Goal: Information Seeking & Learning: Compare options

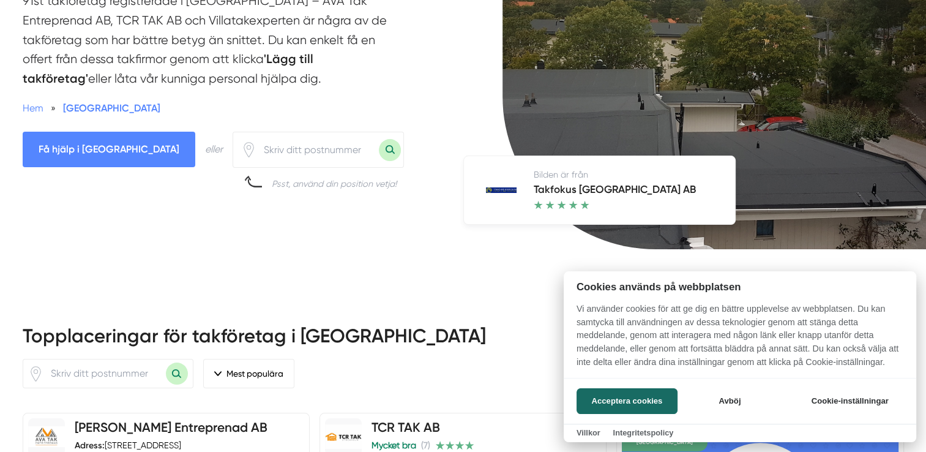
scroll to position [294, 0]
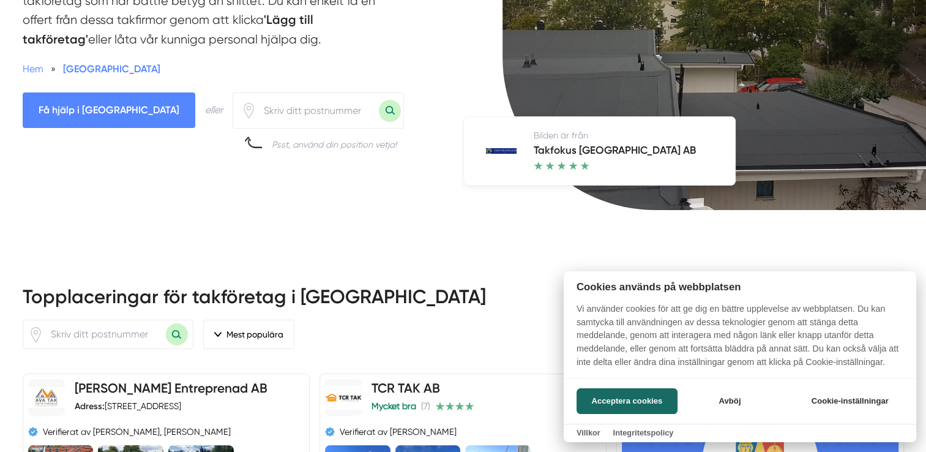
click at [231, 110] on div at bounding box center [463, 226] width 926 height 452
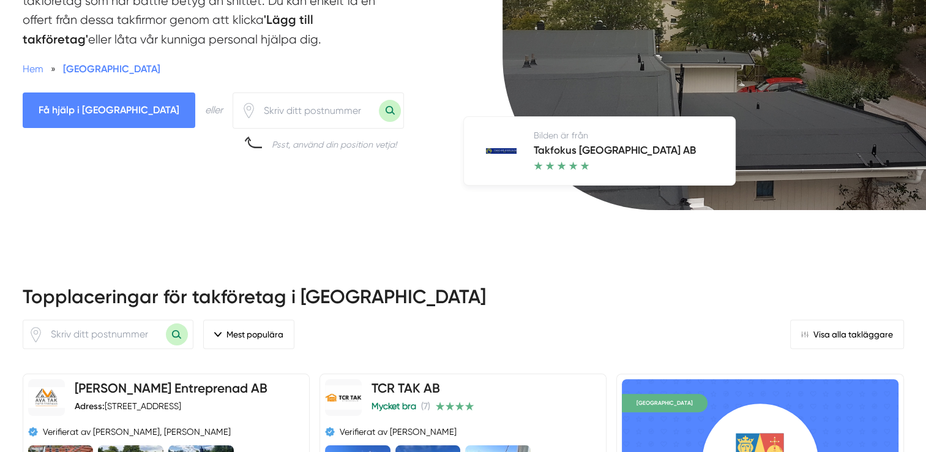
click at [256, 107] on input "number" at bounding box center [317, 111] width 122 height 28
type input "19135"
click at [379, 111] on button "Sök med postnummer" at bounding box center [390, 111] width 22 height 22
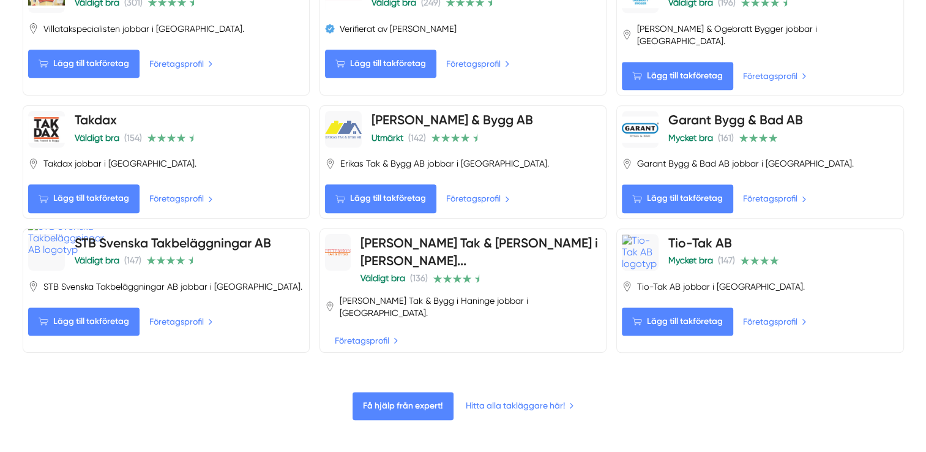
scroll to position [1273, 0]
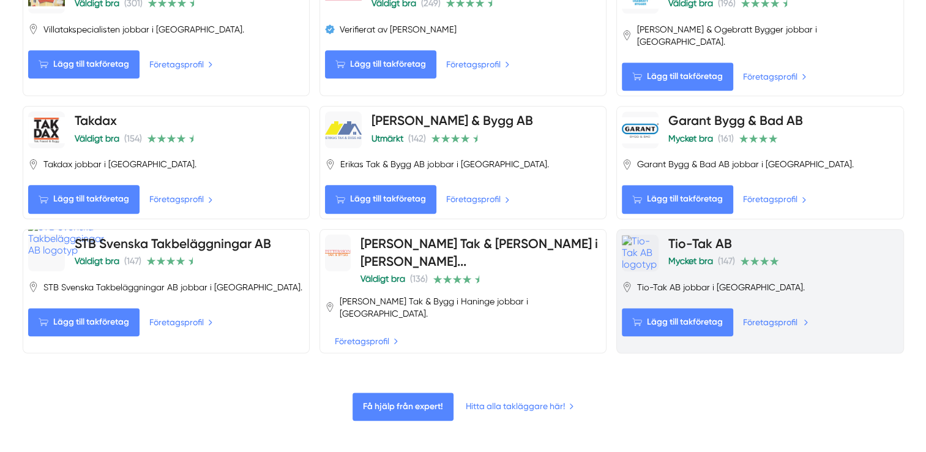
click at [758, 315] on link "Företagsprofil" at bounding box center [775, 321] width 65 height 13
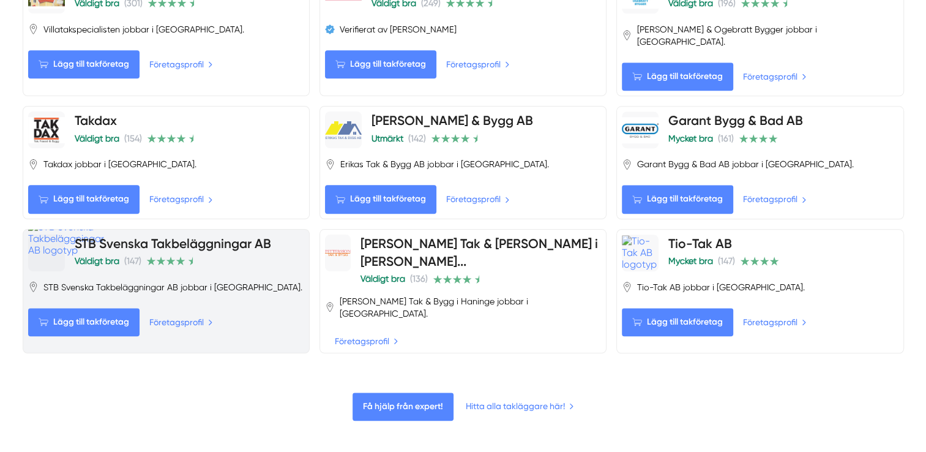
click at [130, 236] on link "STB Svenska Takbeläggningar AB" at bounding box center [173, 243] width 196 height 15
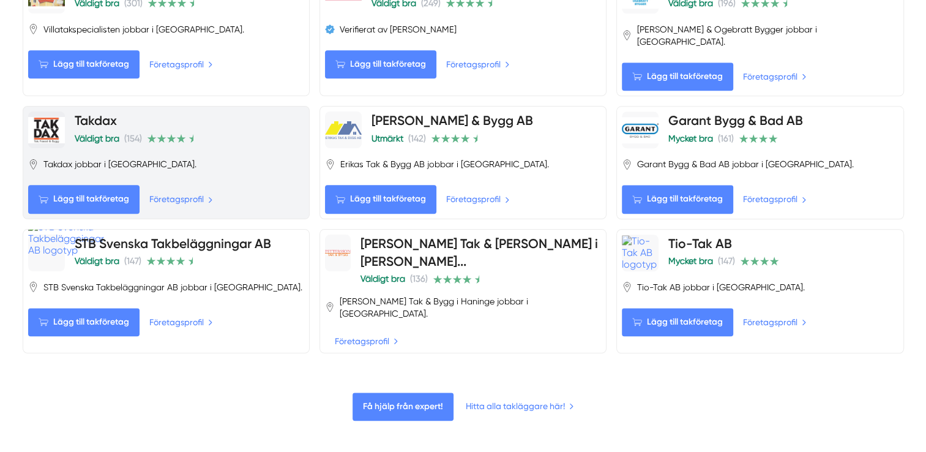
click at [92, 113] on link "Takdax" at bounding box center [96, 120] width 42 height 15
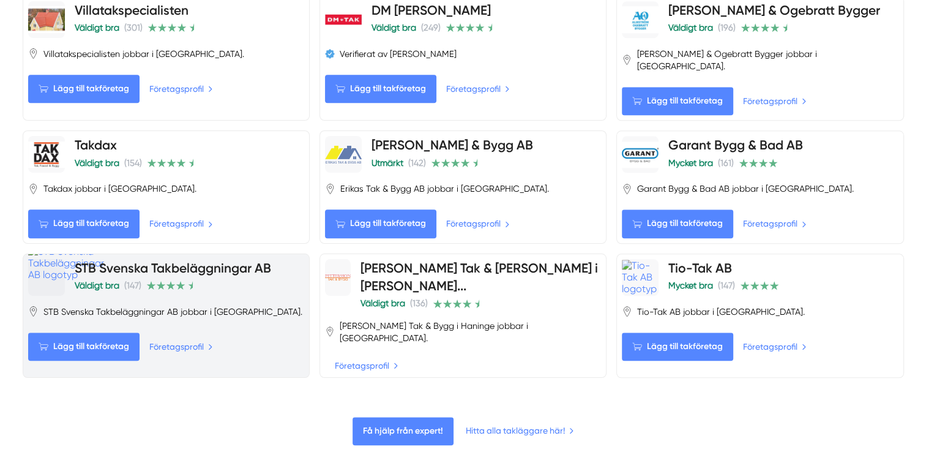
click at [115, 260] on link "STB Svenska Takbeläggningar AB" at bounding box center [173, 267] width 196 height 15
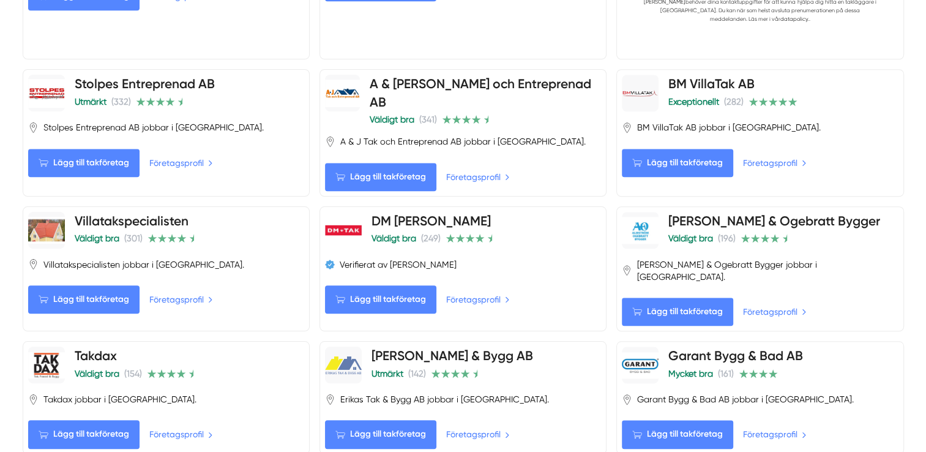
scroll to position [1028, 0]
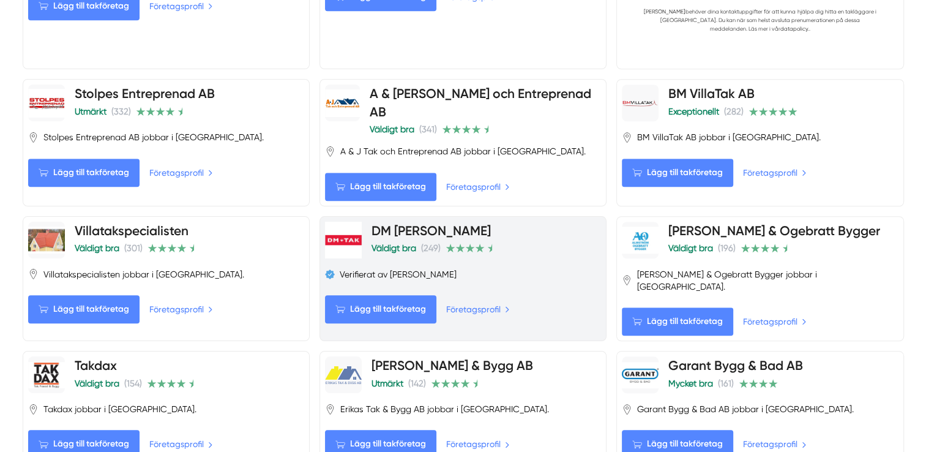
click at [390, 223] on link "DM TAK" at bounding box center [430, 230] width 119 height 15
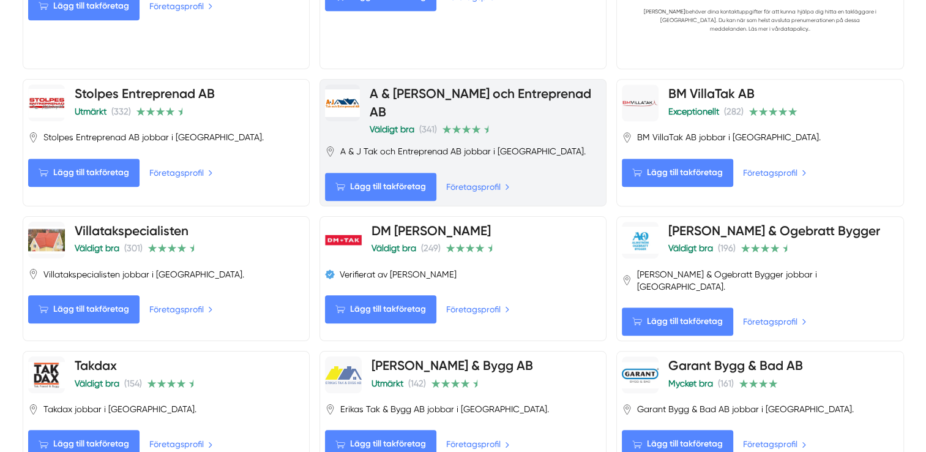
click at [403, 86] on link "A & J Tak och Entreprenad AB" at bounding box center [481, 102] width 222 height 33
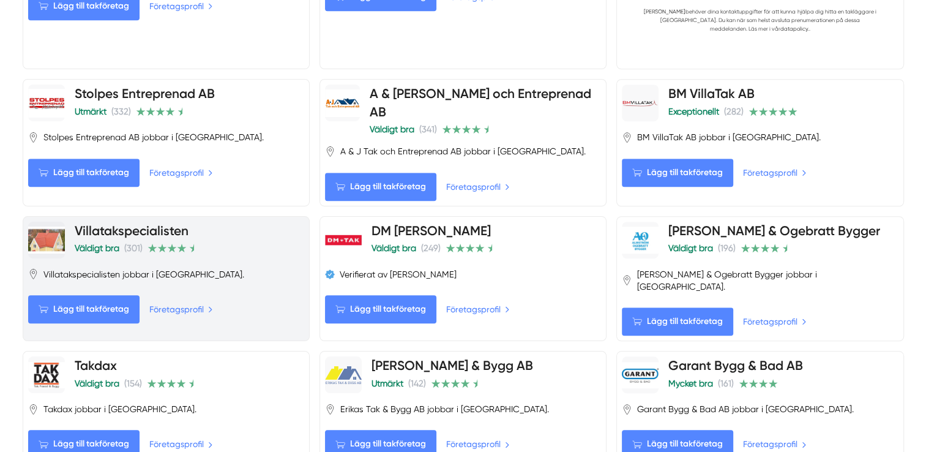
click at [114, 223] on link "Villatakspecialisten" at bounding box center [132, 230] width 114 height 15
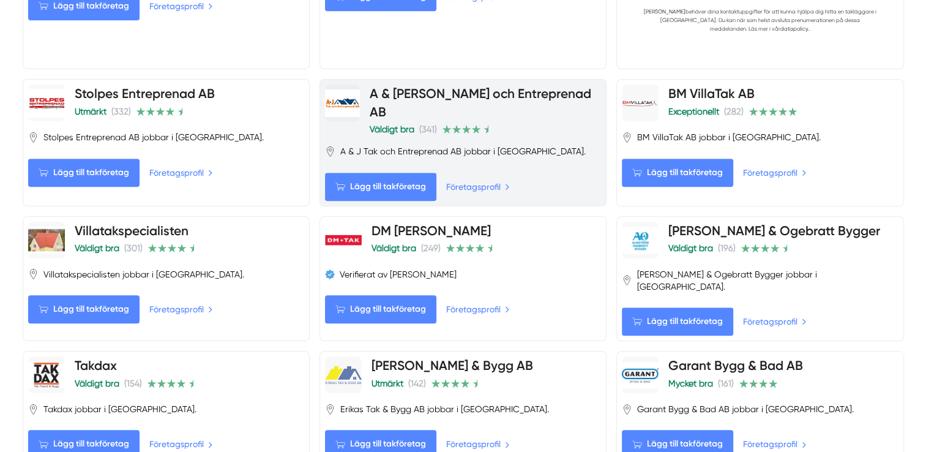
click at [385, 86] on link "A & J Tak och Entreprenad AB" at bounding box center [481, 102] width 222 height 33
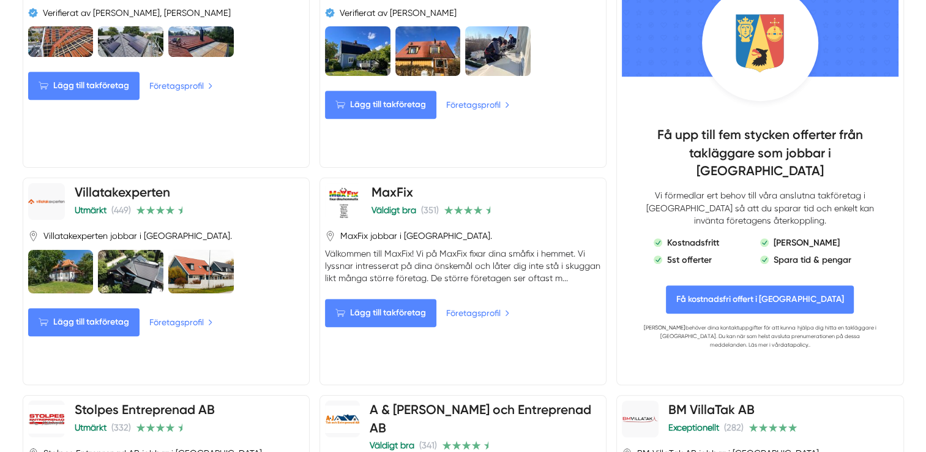
scroll to position [710, 0]
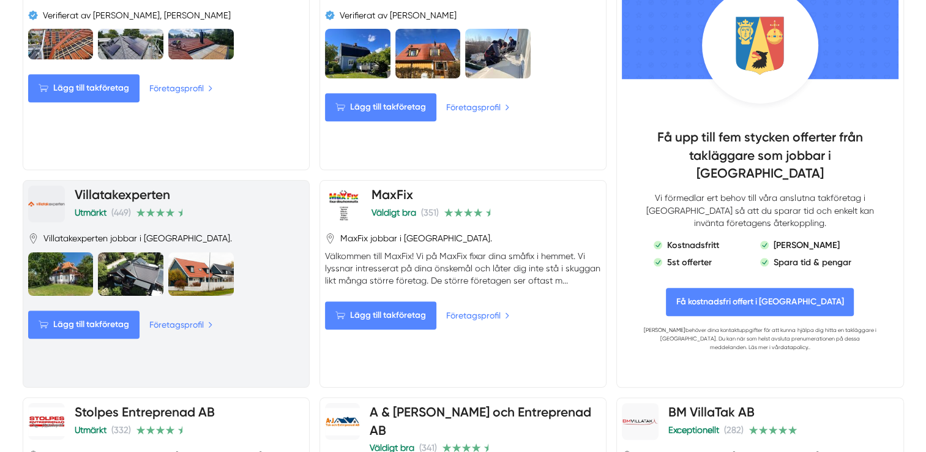
click at [124, 187] on link "Villatakexperten" at bounding box center [122, 194] width 95 height 15
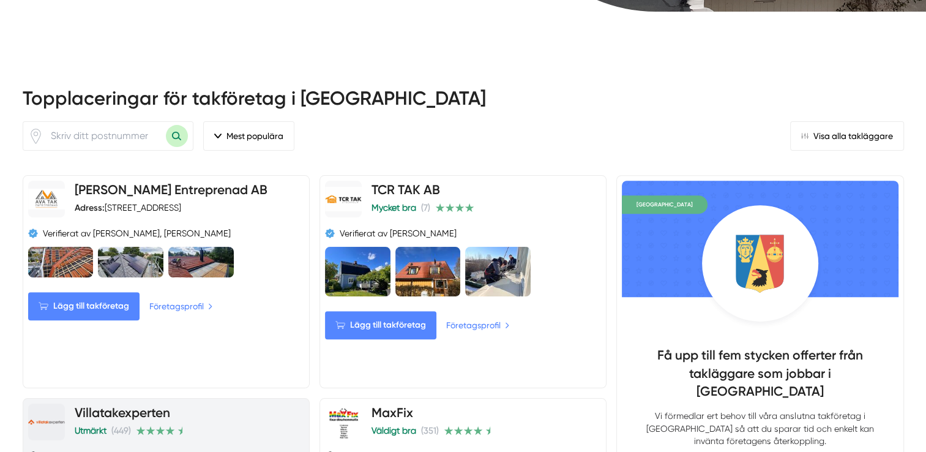
scroll to position [490, 0]
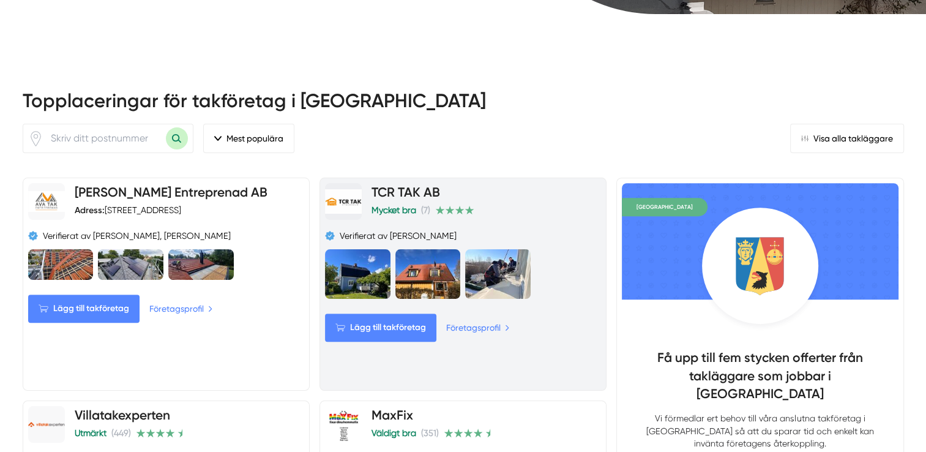
click at [402, 189] on link "TCR TAK AB" at bounding box center [405, 191] width 69 height 15
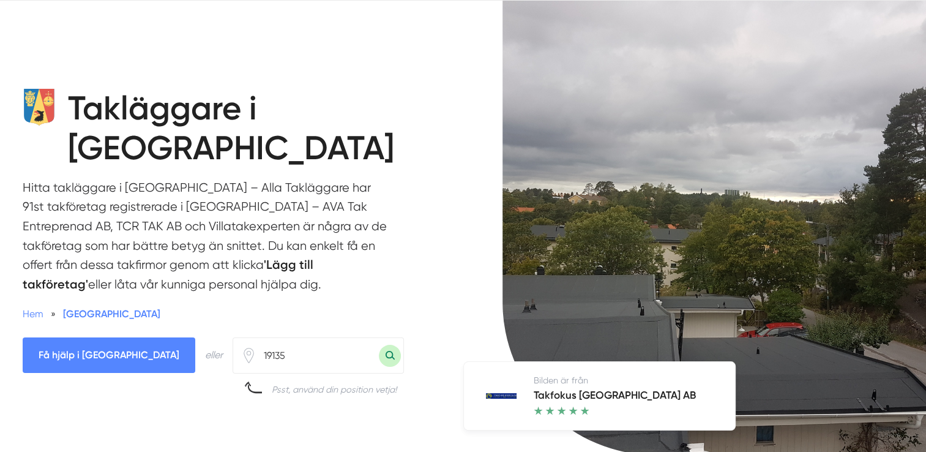
scroll to position [73, 0]
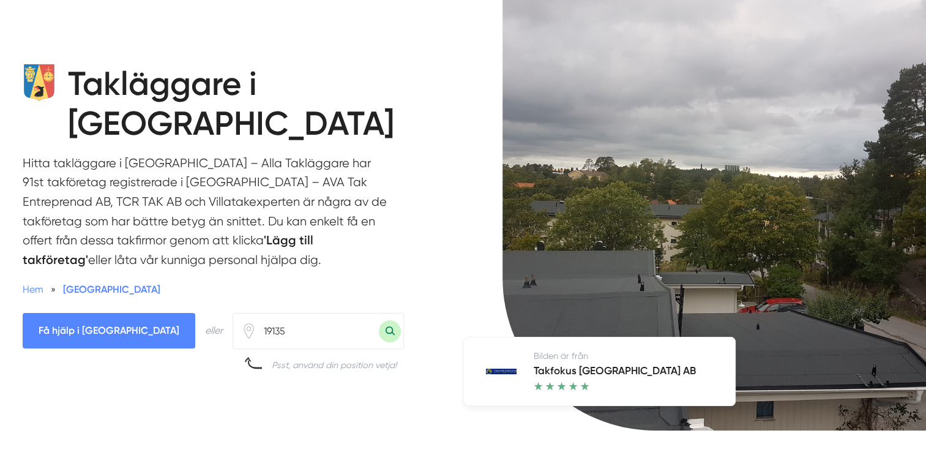
click at [551, 370] on h5 "Takfokus Sverige AB" at bounding box center [615, 371] width 162 height 19
click at [493, 370] on img at bounding box center [501, 371] width 31 height 6
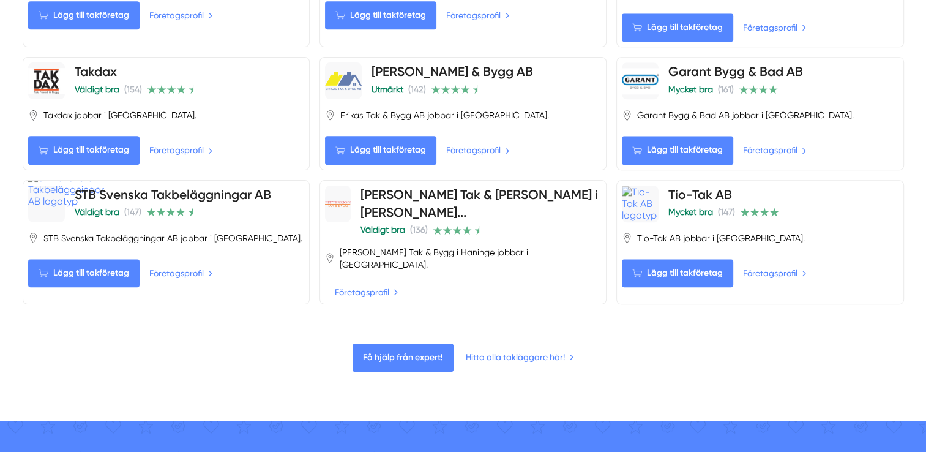
scroll to position [1297, 0]
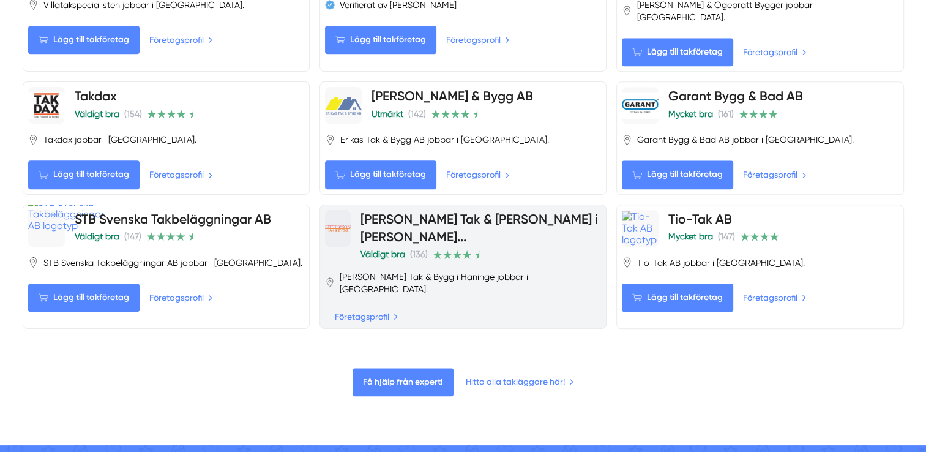
click at [390, 211] on link "Pettersson Tak & Bygg i Han..." at bounding box center [478, 227] width 237 height 33
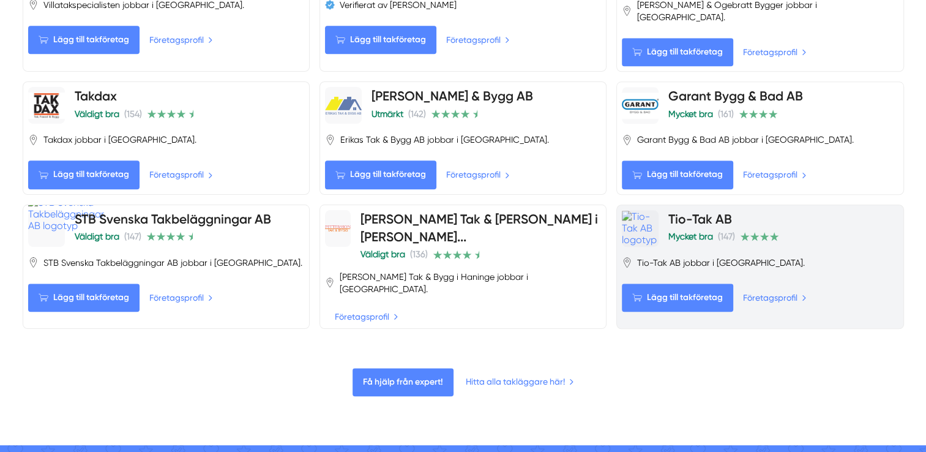
click at [647, 211] on img at bounding box center [640, 228] width 37 height 35
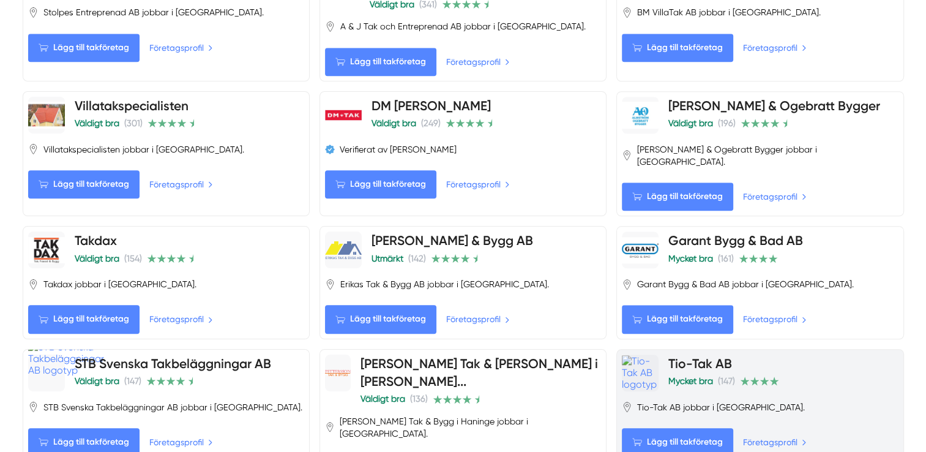
scroll to position [1151, 0]
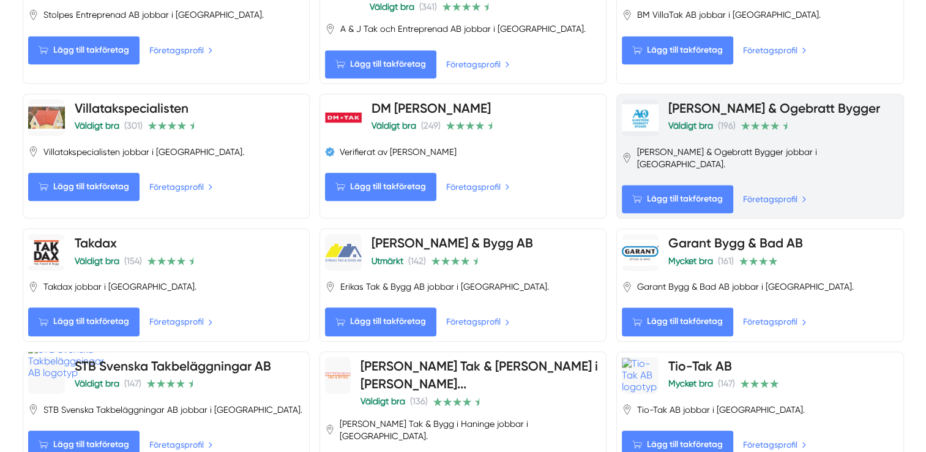
click at [692, 100] on link "[PERSON_NAME] & Ogebratt Bygger" at bounding box center [774, 107] width 212 height 15
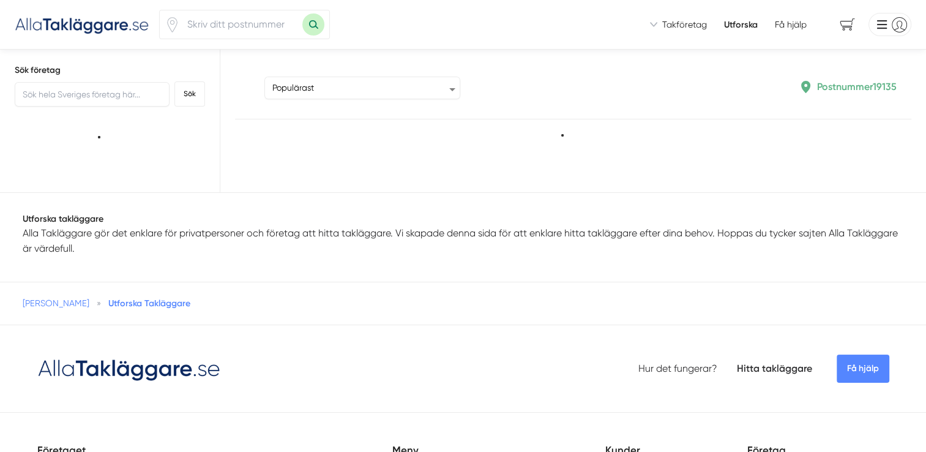
type input "19135"
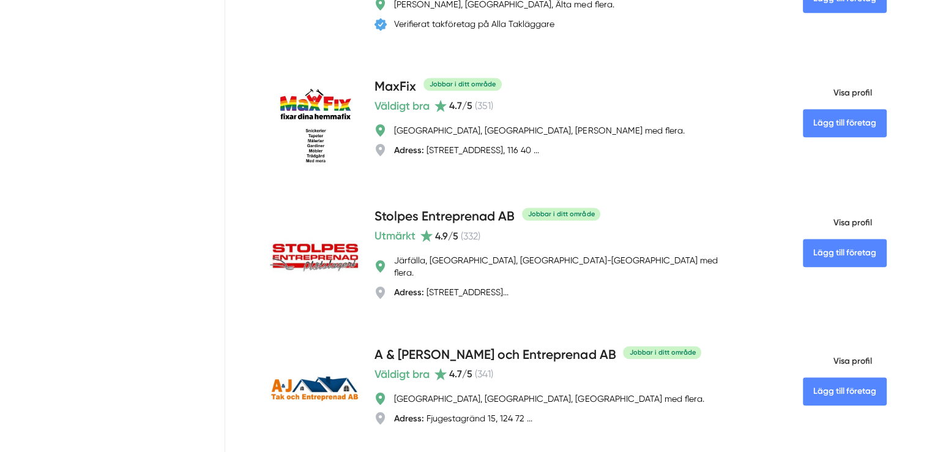
scroll to position [955, 0]
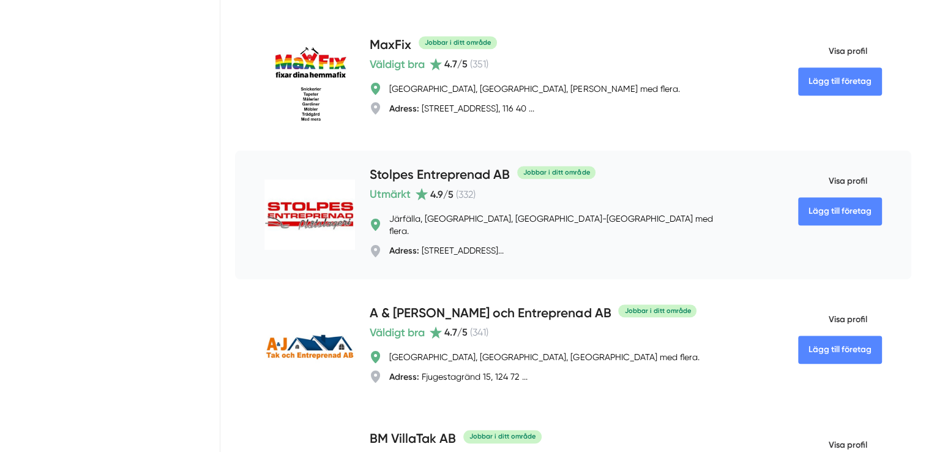
click at [852, 197] on span "Visa profil" at bounding box center [832, 181] width 69 height 32
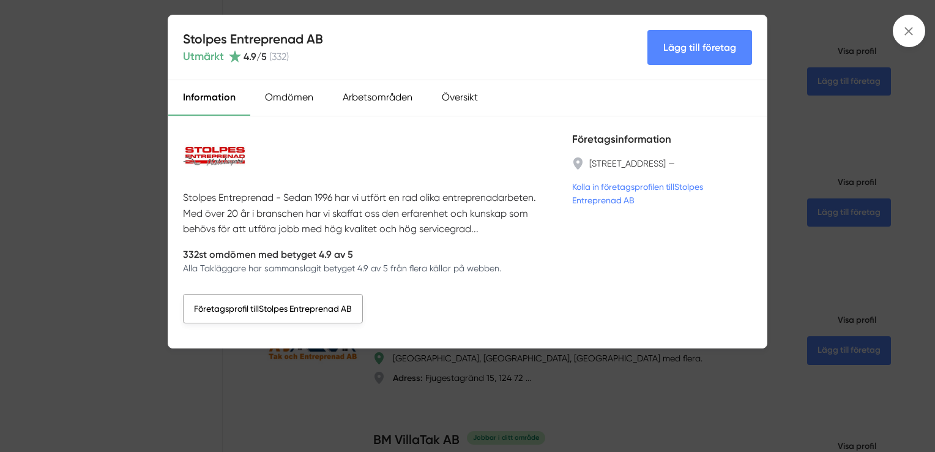
click at [265, 310] on link "Företagsprofil till Stolpes Entreprenad AB" at bounding box center [273, 308] width 180 height 29
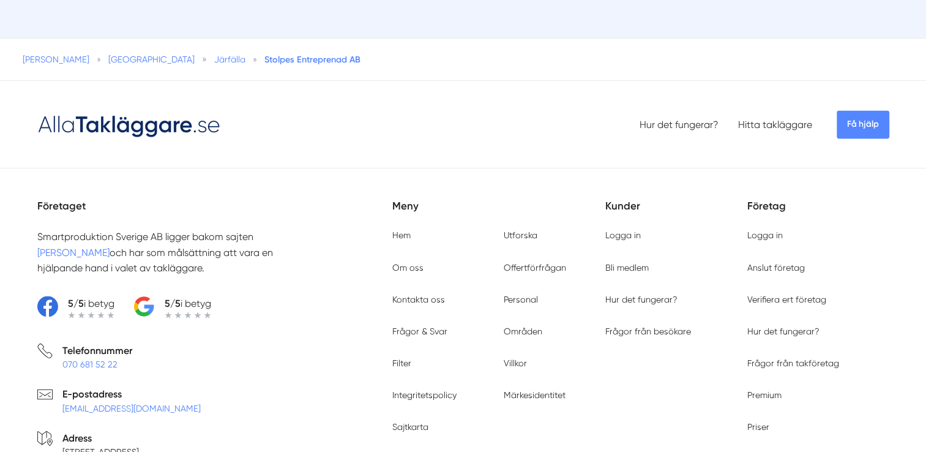
scroll to position [1812, 0]
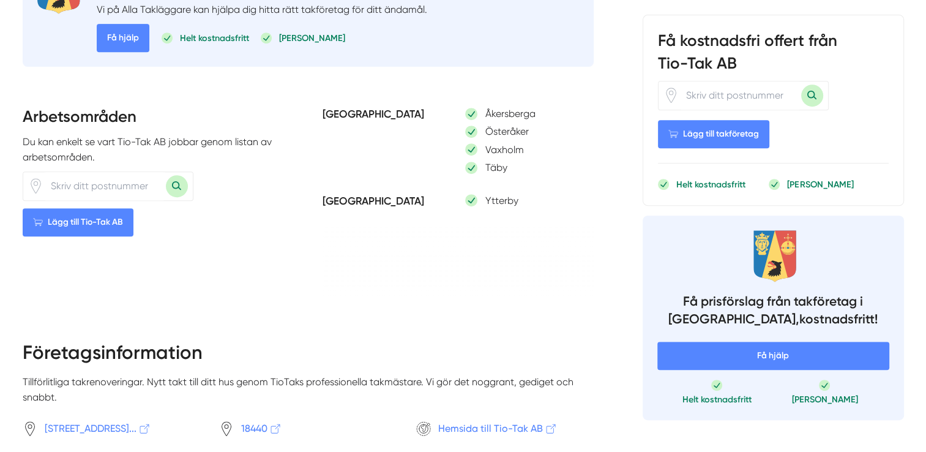
scroll to position [612, 0]
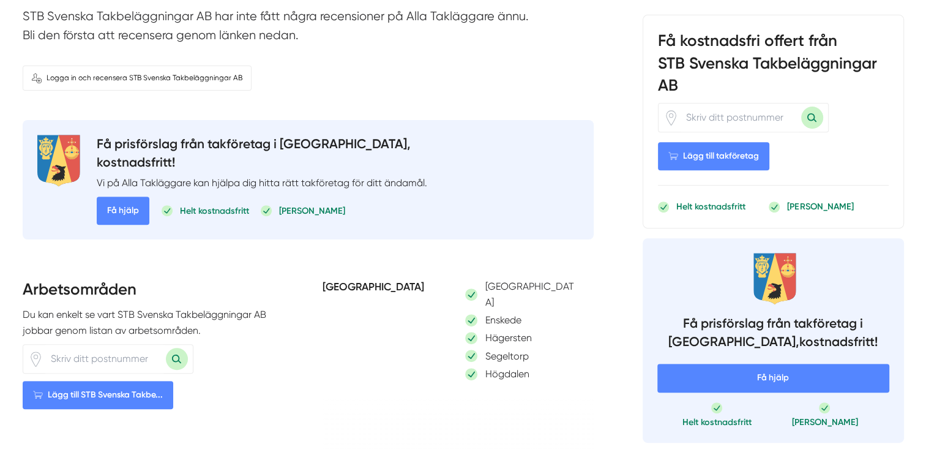
scroll to position [514, 0]
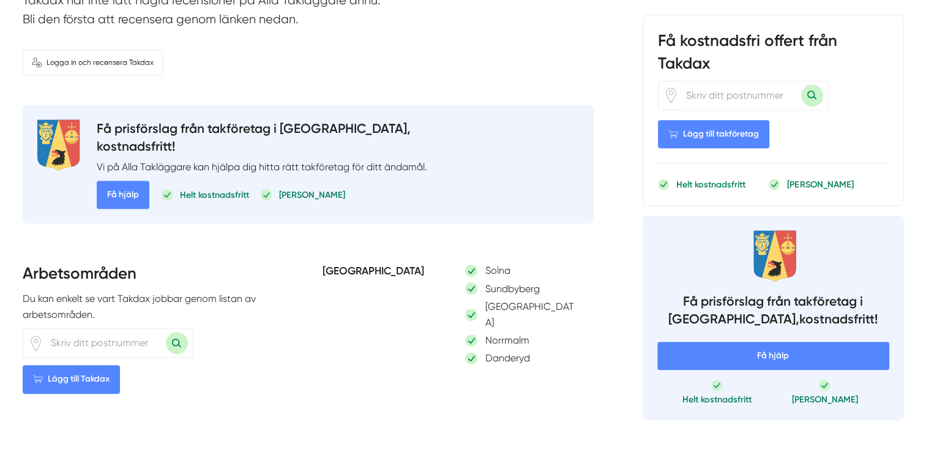
scroll to position [514, 0]
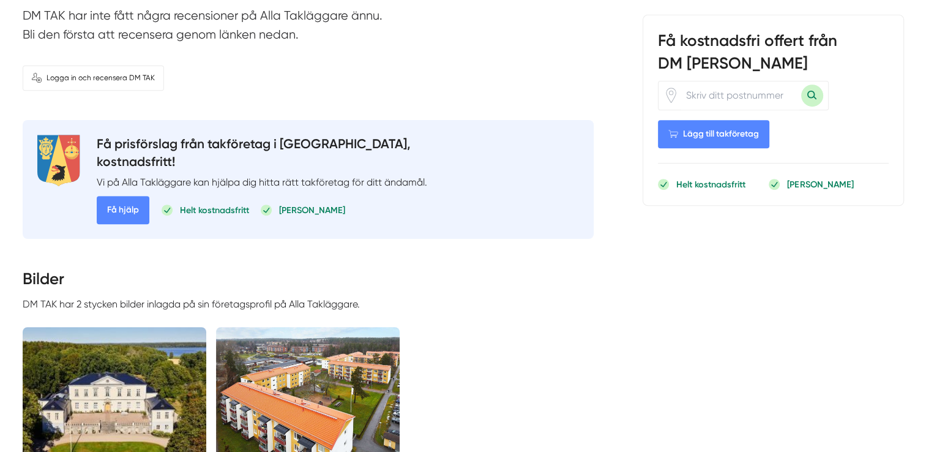
scroll to position [490, 0]
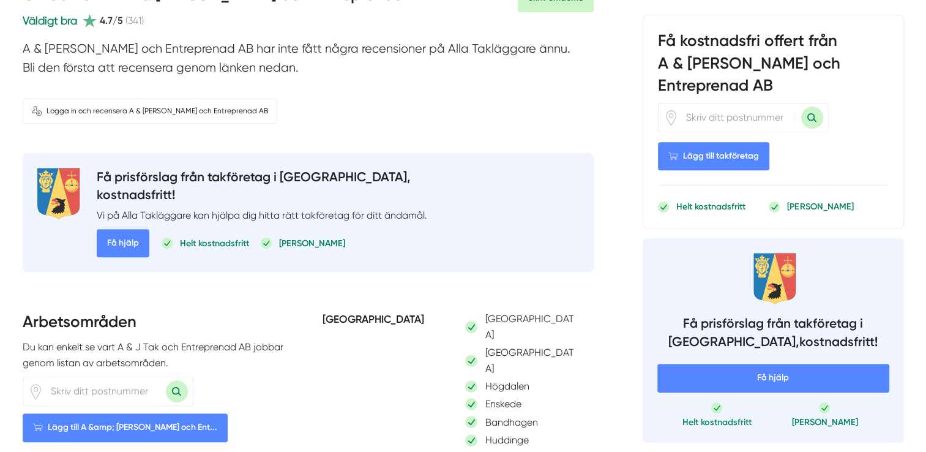
scroll to position [563, 0]
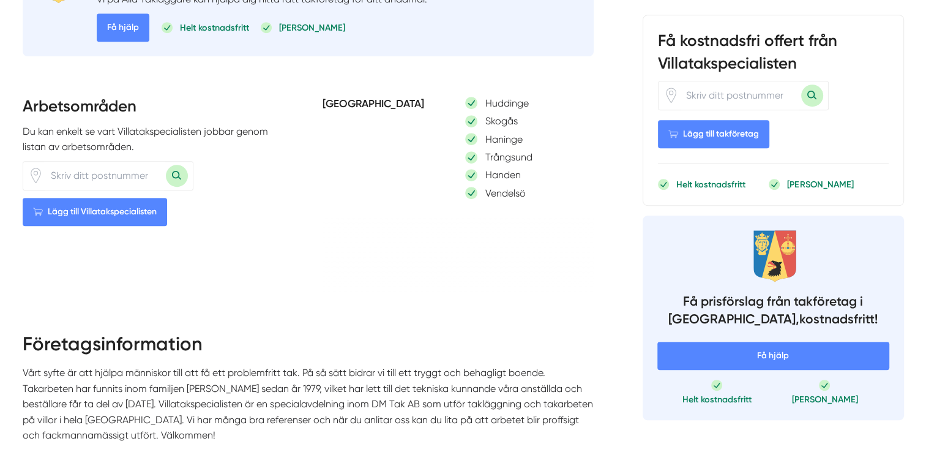
scroll to position [661, 0]
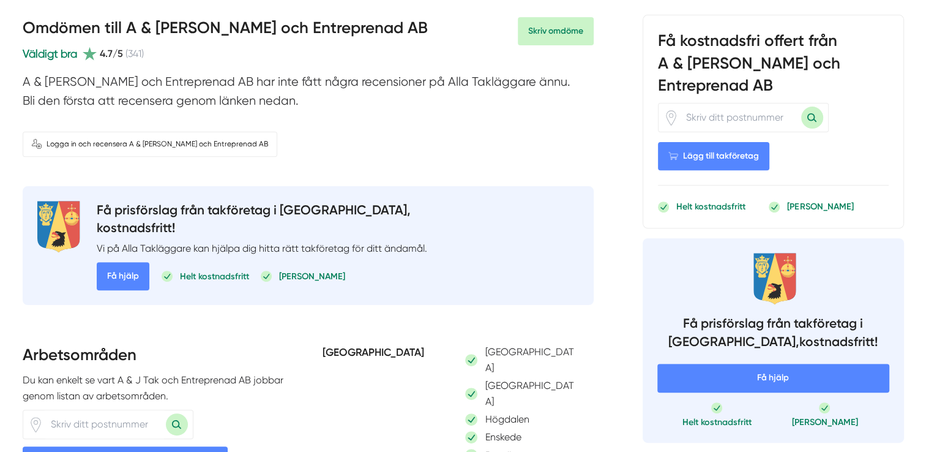
scroll to position [441, 0]
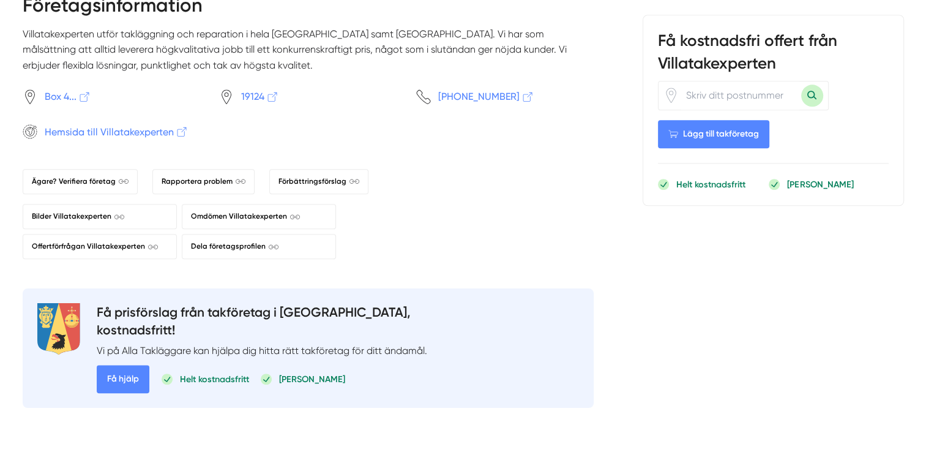
scroll to position [1200, 0]
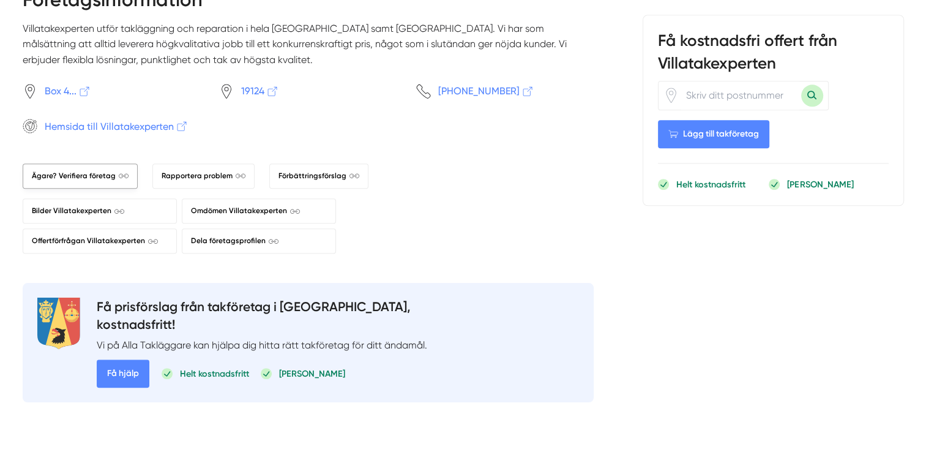
click at [89, 170] on span "Ägare? Verifiera företag" at bounding box center [80, 176] width 97 height 12
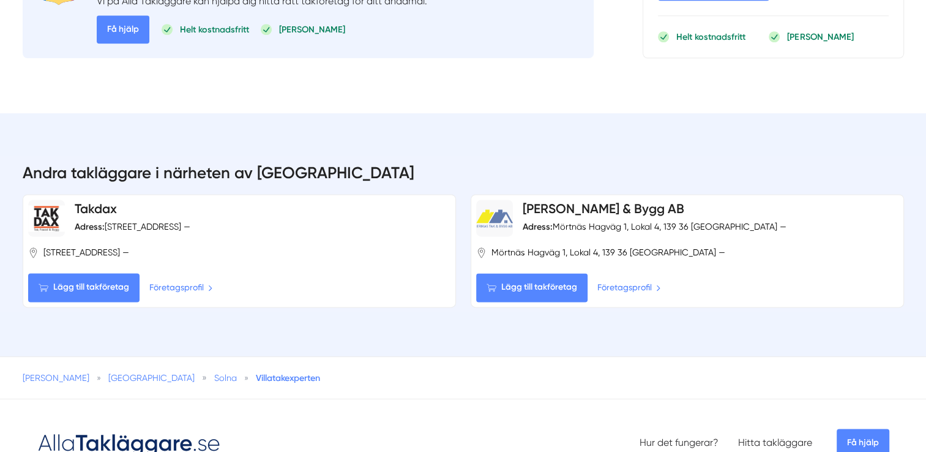
scroll to position [1542, 0]
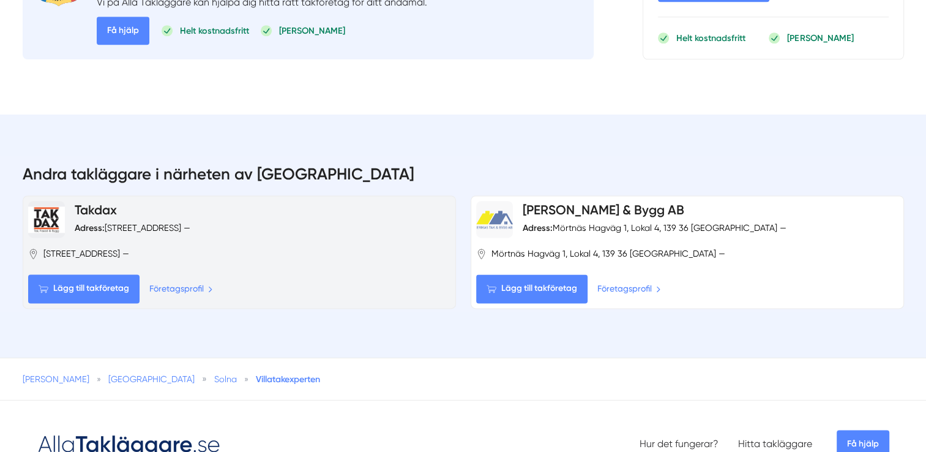
click at [86, 222] on div "Adress: Råsundavägen 53, 169 57 Solna —" at bounding box center [133, 228] width 116 height 12
click at [91, 202] on link "Takdax" at bounding box center [96, 209] width 42 height 15
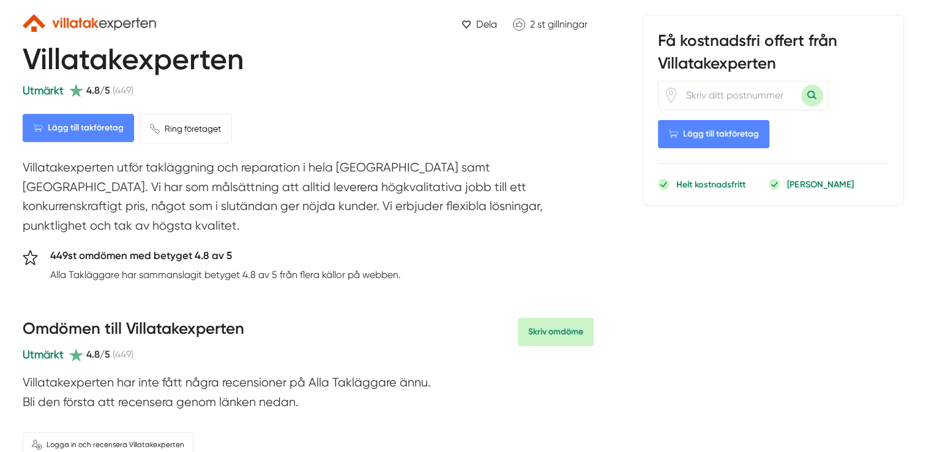
scroll to position [0, 0]
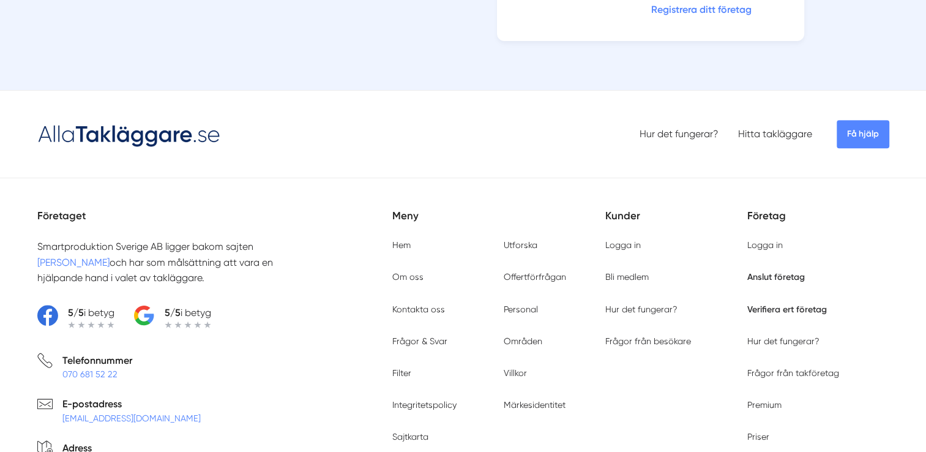
scroll to position [612, 0]
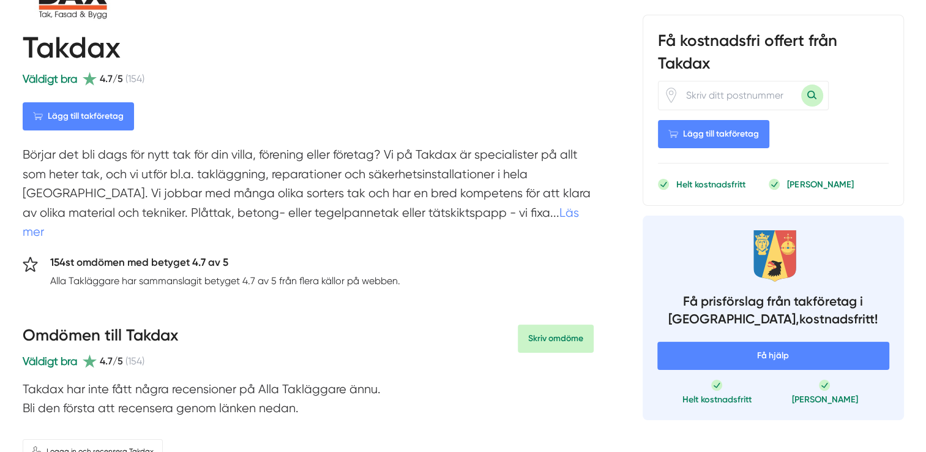
scroll to position [147, 0]
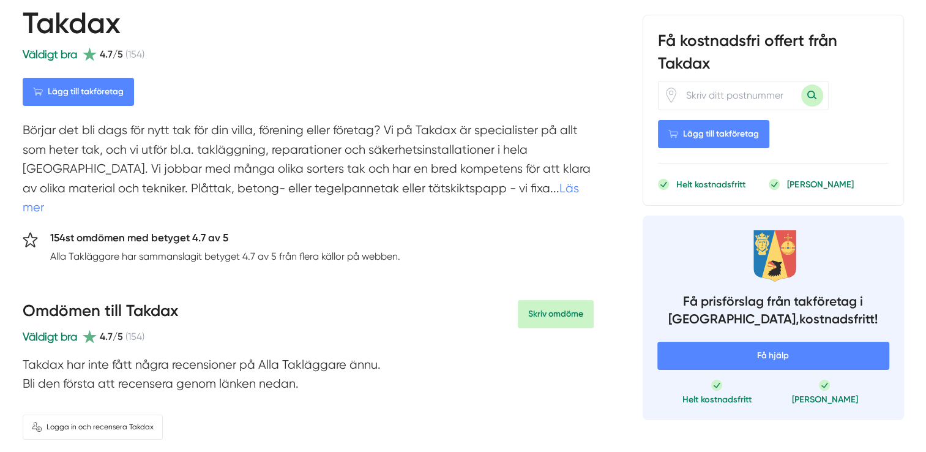
click at [479, 190] on link "Läs mer" at bounding box center [301, 198] width 556 height 34
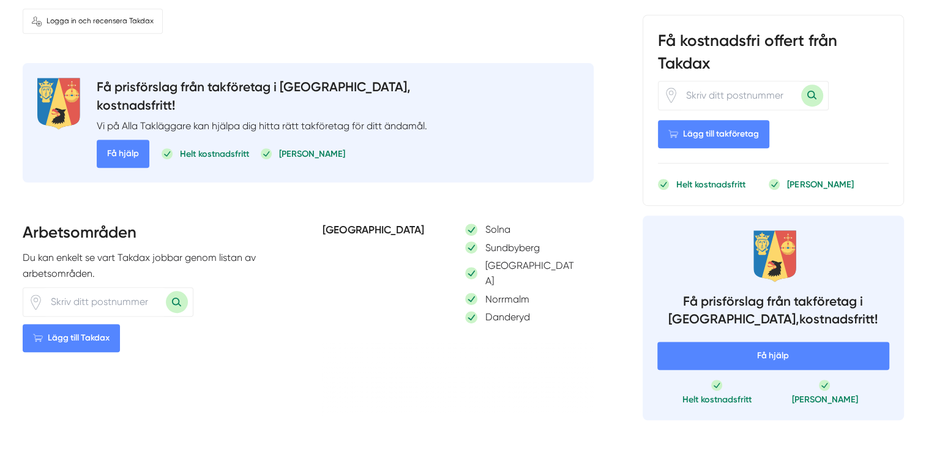
scroll to position [612, 0]
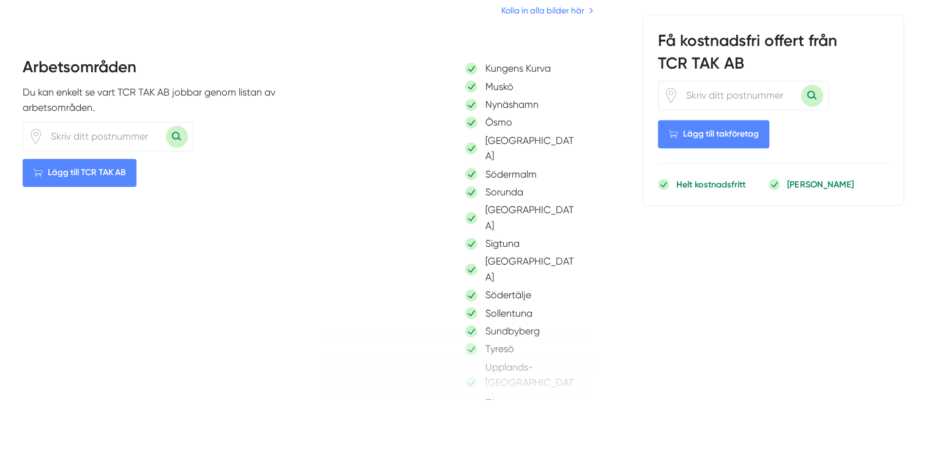
scroll to position [1104, 0]
click at [465, 305] on div "Sollentuna" at bounding box center [521, 312] width 113 height 15
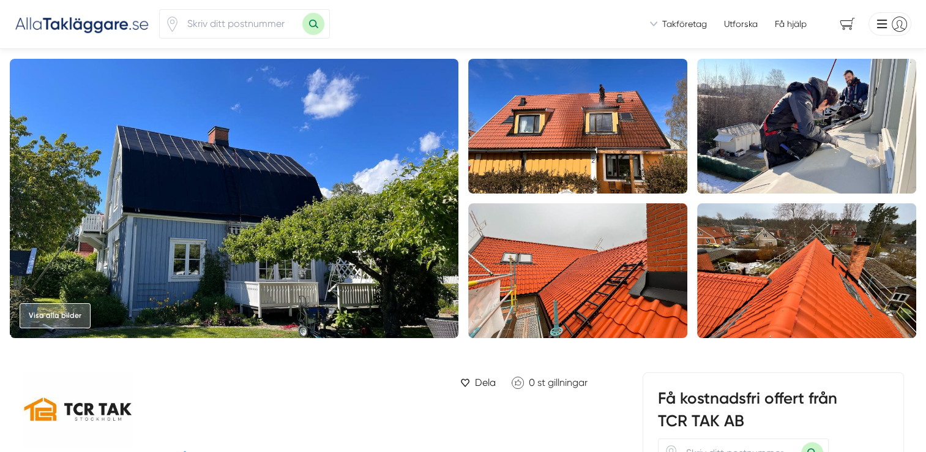
scroll to position [0, 0]
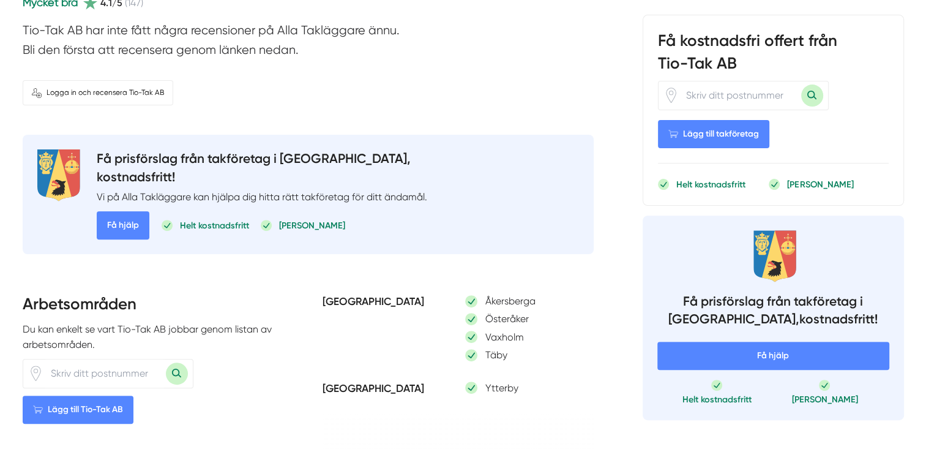
scroll to position [343, 0]
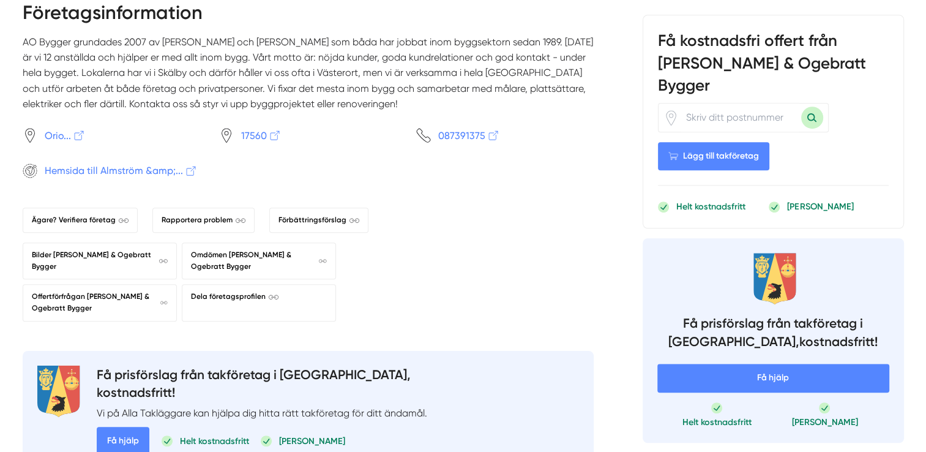
scroll to position [1004, 0]
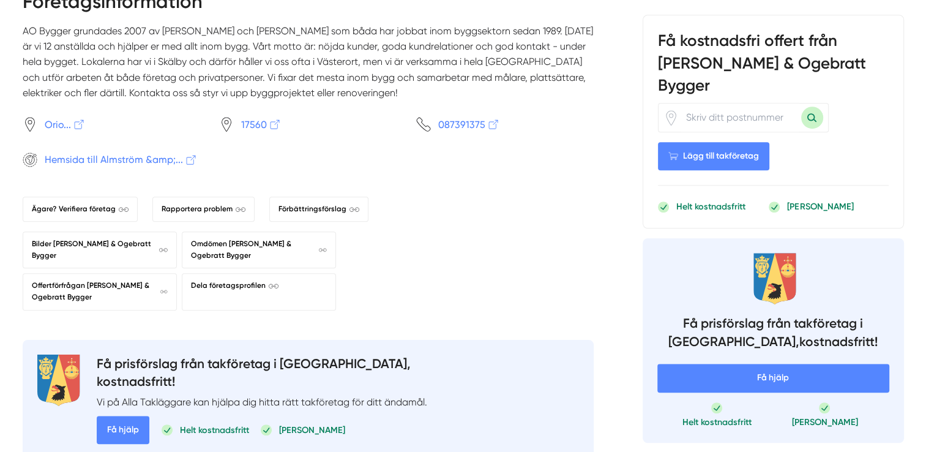
click at [122, 166] on span "Hemsida till Almström &amp;..." at bounding box center [121, 159] width 153 height 15
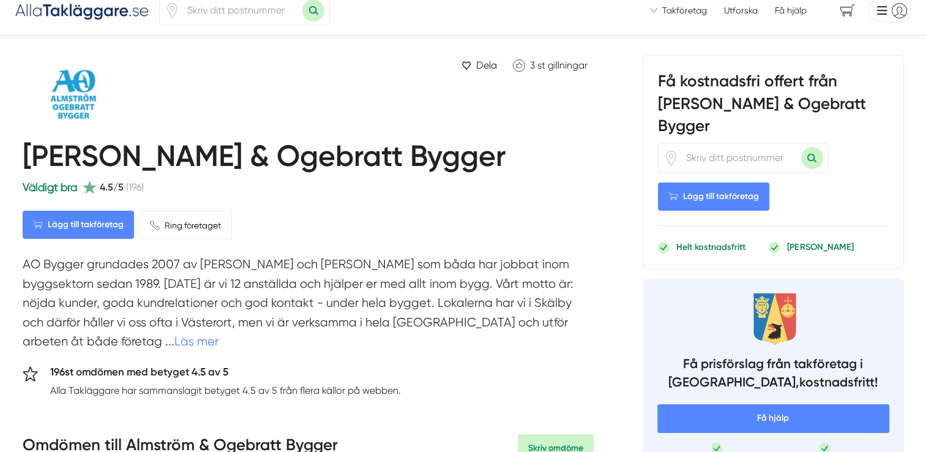
scroll to position [0, 0]
